Goal: Task Accomplishment & Management: Manage account settings

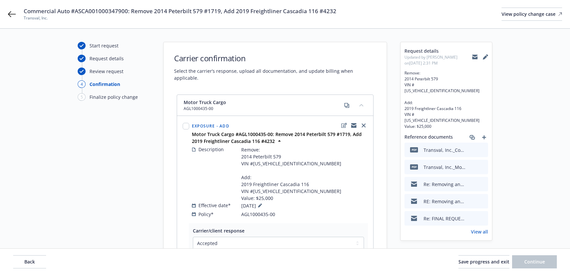
select select "ACCEPTED"
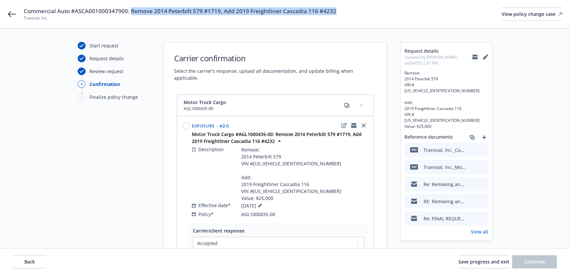
drag, startPoint x: 359, startPoint y: 12, endPoint x: 112, endPoint y: 19, distance: 246.4
click at [130, 11] on div "Commercial Auto #ASCA001000347900: Remove 2014 Peterbilt 579 #1719, Add 2019 Fr…" at bounding box center [293, 14] width 539 height 14
copy span "Remove 2014 Peterbilt 579 #1719, Add 2019 Freightliner Cascadia 116 #4232"
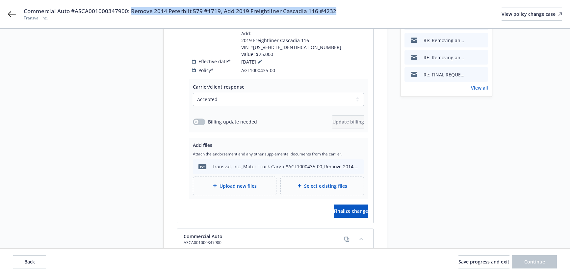
scroll to position [149, 0]
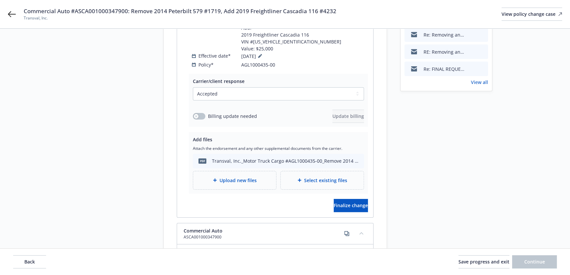
click at [249, 177] on span "Upload new files" at bounding box center [238, 180] width 37 height 7
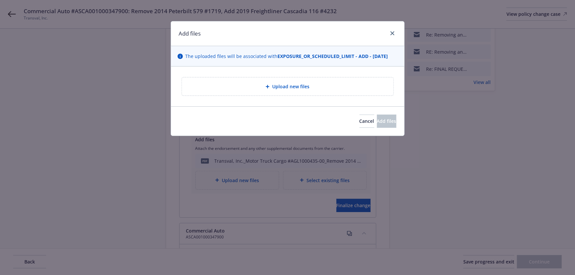
click at [255, 89] on div "Upload new files" at bounding box center [287, 87] width 201 height 8
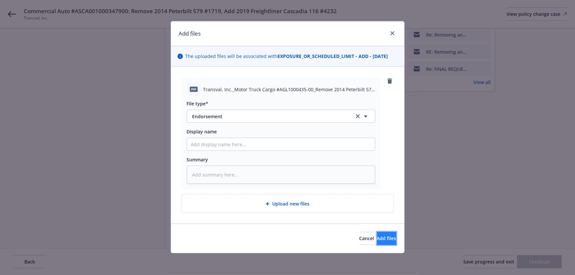
click at [378, 237] on span "Add files" at bounding box center [386, 238] width 19 height 6
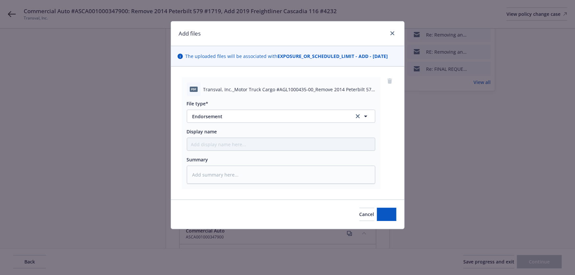
type textarea "x"
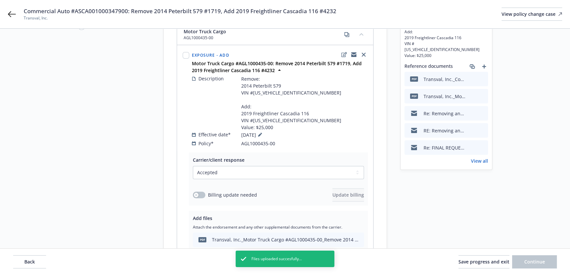
scroll to position [60, 0]
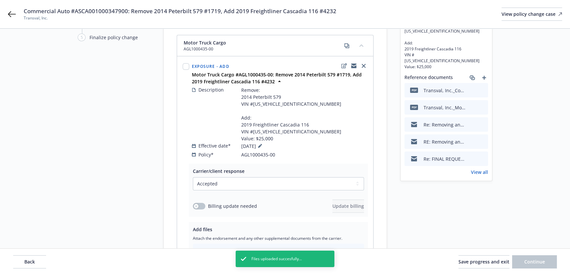
click at [481, 169] on link "View all" at bounding box center [479, 172] width 17 height 7
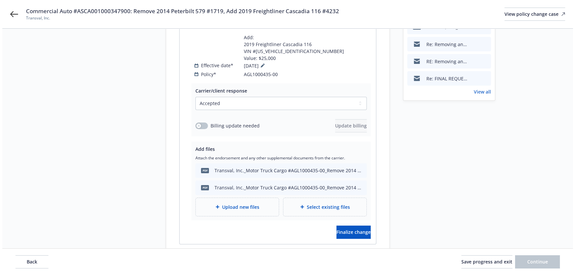
scroll to position [136, 0]
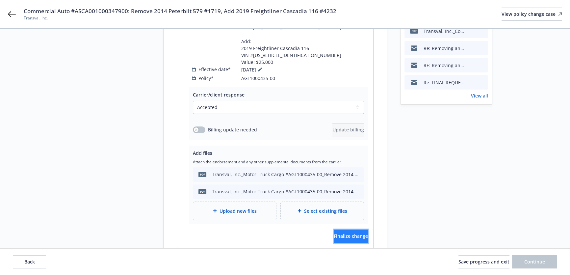
click at [344, 230] on button "Finalize change" at bounding box center [351, 236] width 34 height 13
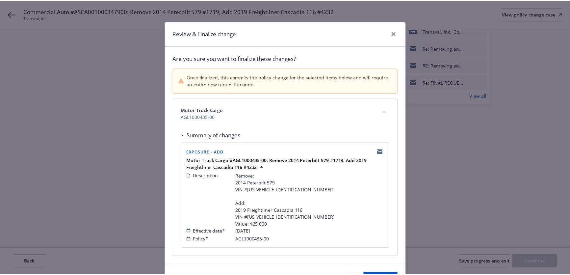
scroll to position [40, 0]
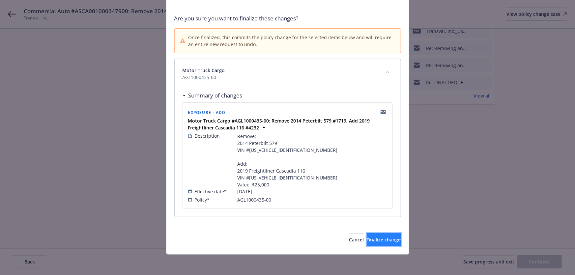
click at [368, 238] on span "Finalize change" at bounding box center [384, 239] width 34 height 6
select select "ACCEPTED"
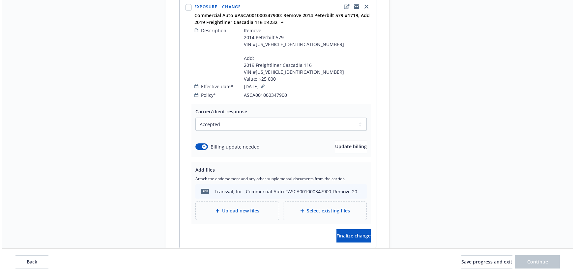
scroll to position [419, 0]
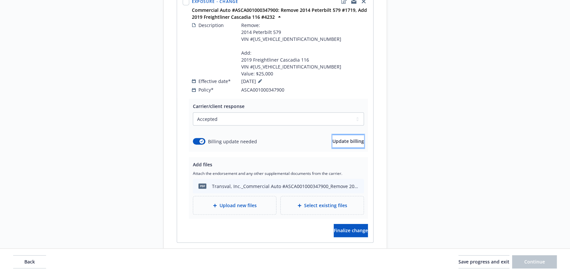
click at [346, 138] on span "Update billing" at bounding box center [349, 141] width 32 height 6
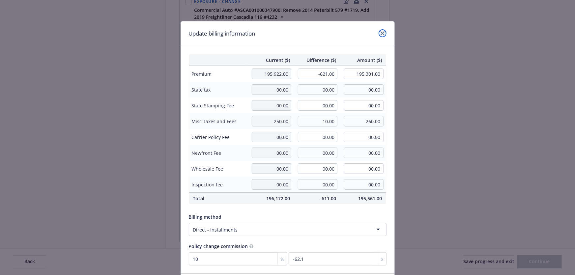
click at [380, 29] on link "close" at bounding box center [382, 33] width 8 height 8
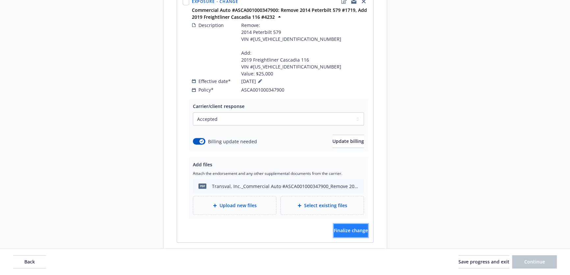
click at [349, 227] on span "Finalize change" at bounding box center [351, 230] width 34 height 6
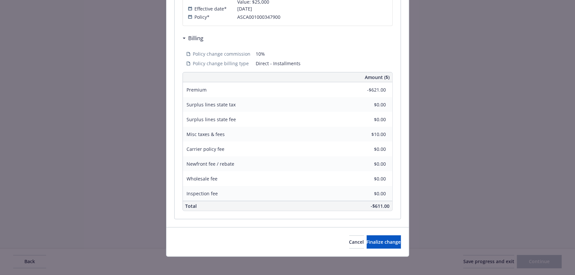
scroll to position [225, 0]
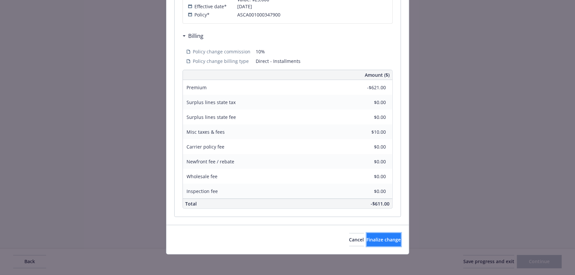
click at [379, 237] on span "Finalize change" at bounding box center [384, 239] width 34 height 6
select select "ACCEPTED"
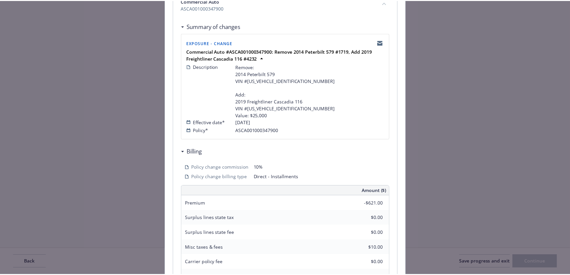
scroll to position [105, 0]
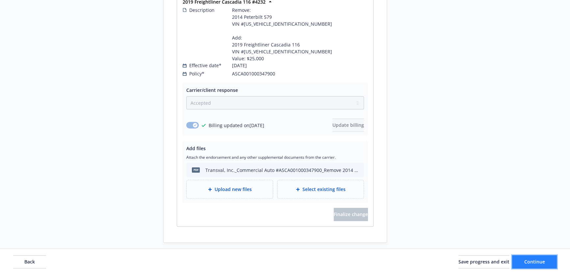
click at [533, 259] on span "Continue" at bounding box center [535, 261] width 21 height 6
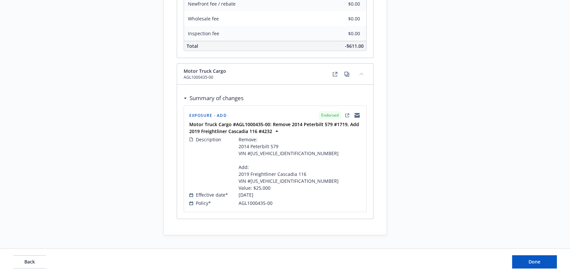
scroll to position [344, 0]
click at [533, 265] on button "Done" at bounding box center [534, 261] width 45 height 13
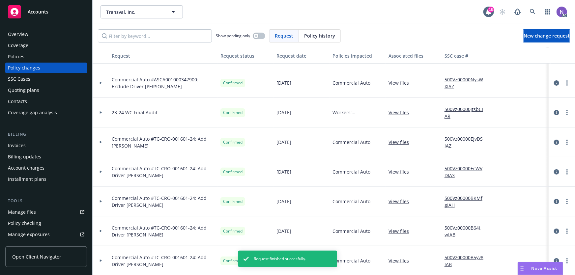
scroll to position [90, 0]
